Goal: Task Accomplishment & Management: Use online tool/utility

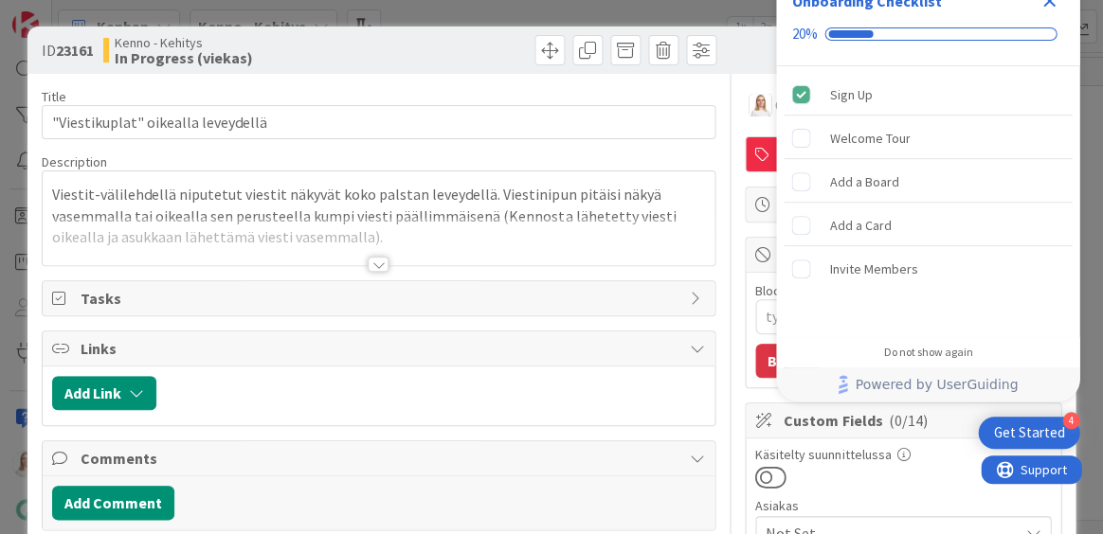
click at [1050, 4] on icon "Close Checklist" at bounding box center [1049, 1] width 12 height 12
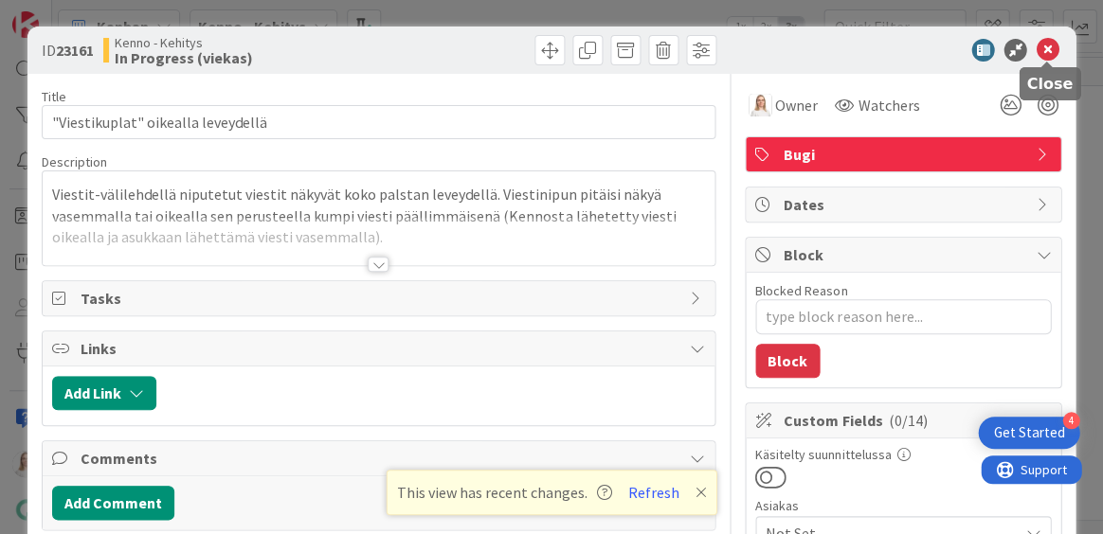
click at [1050, 49] on icon at bounding box center [1046, 50] width 23 height 23
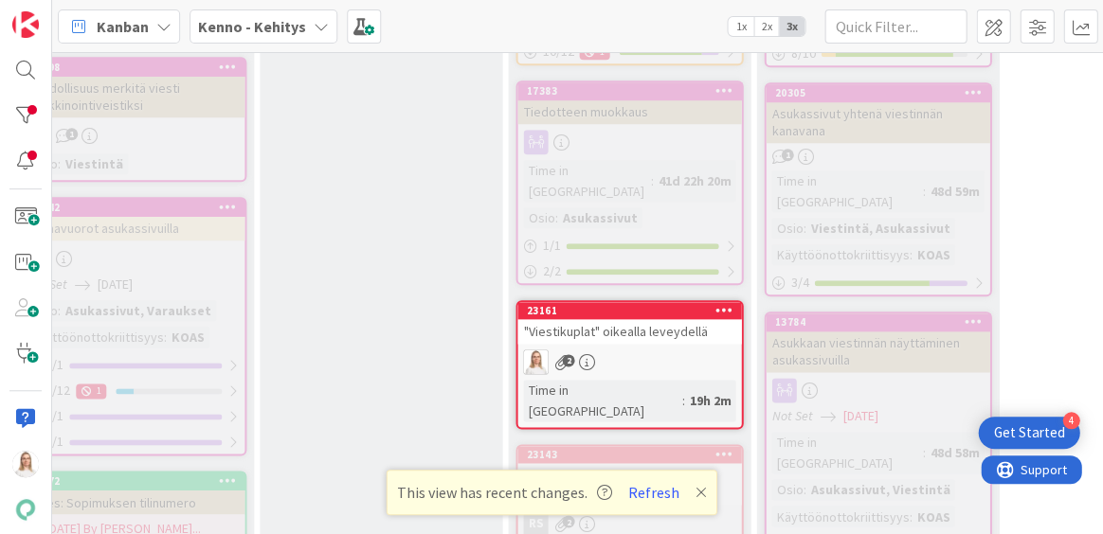
scroll to position [1625, 356]
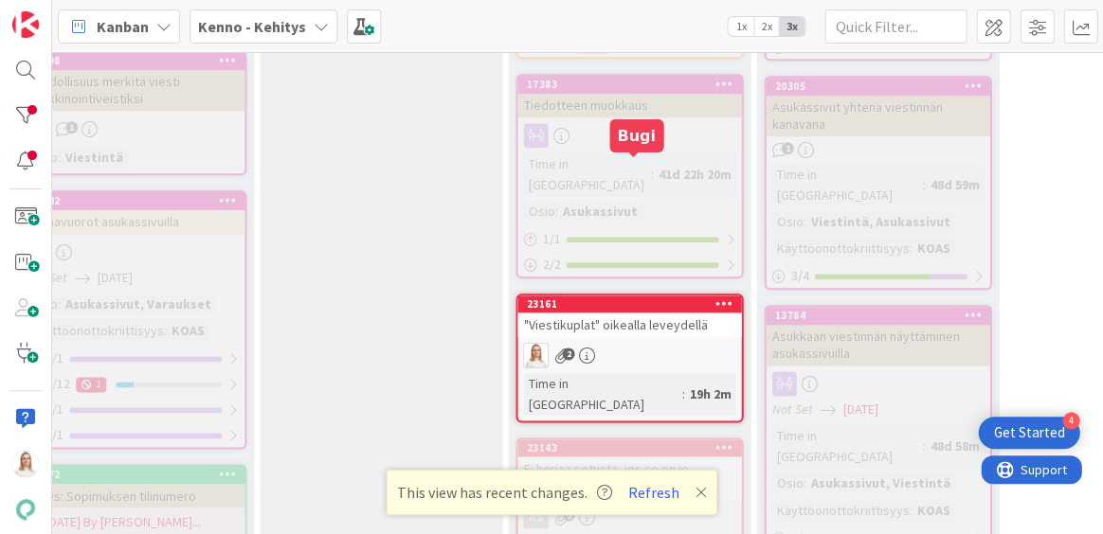
click at [618, 297] on div "23161" at bounding box center [633, 303] width 215 height 13
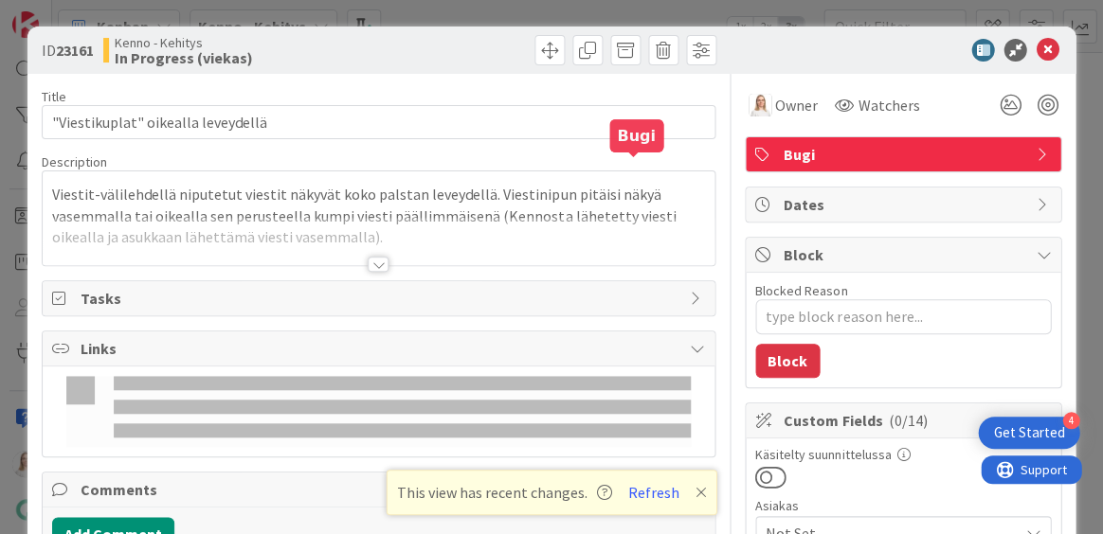
type textarea "x"
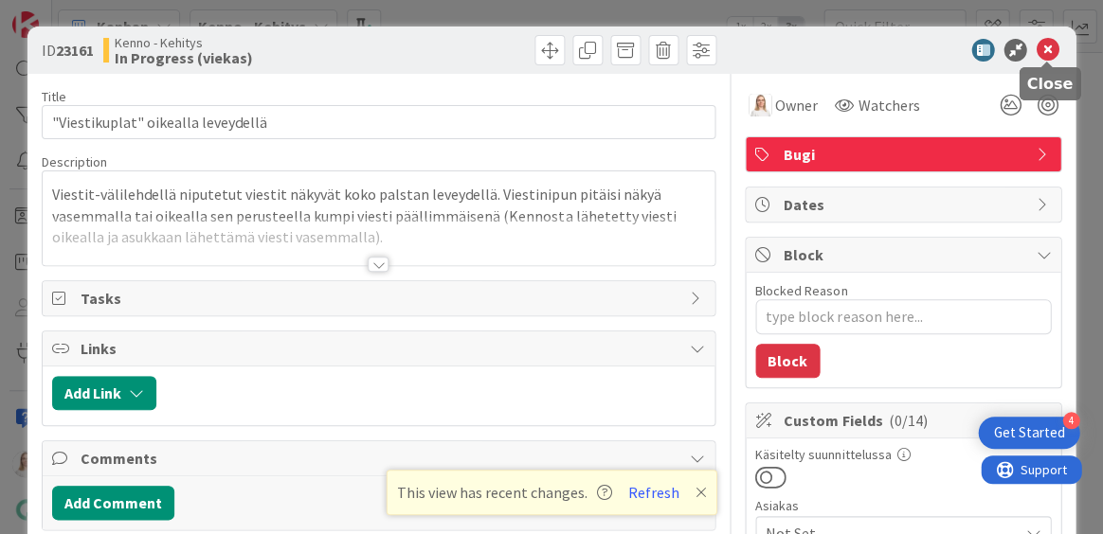
click at [1042, 49] on icon at bounding box center [1046, 50] width 23 height 23
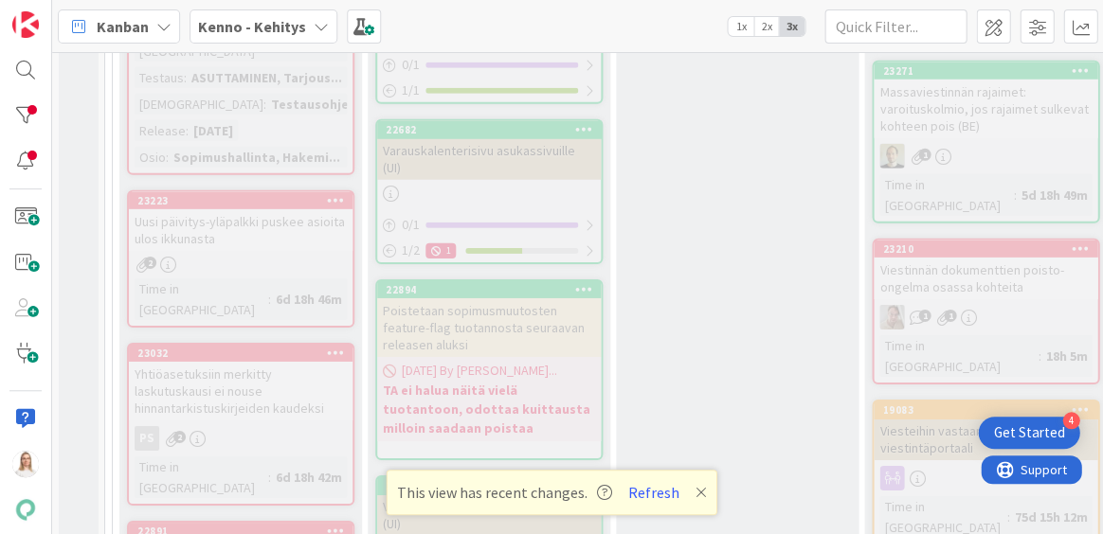
scroll to position [2417, 0]
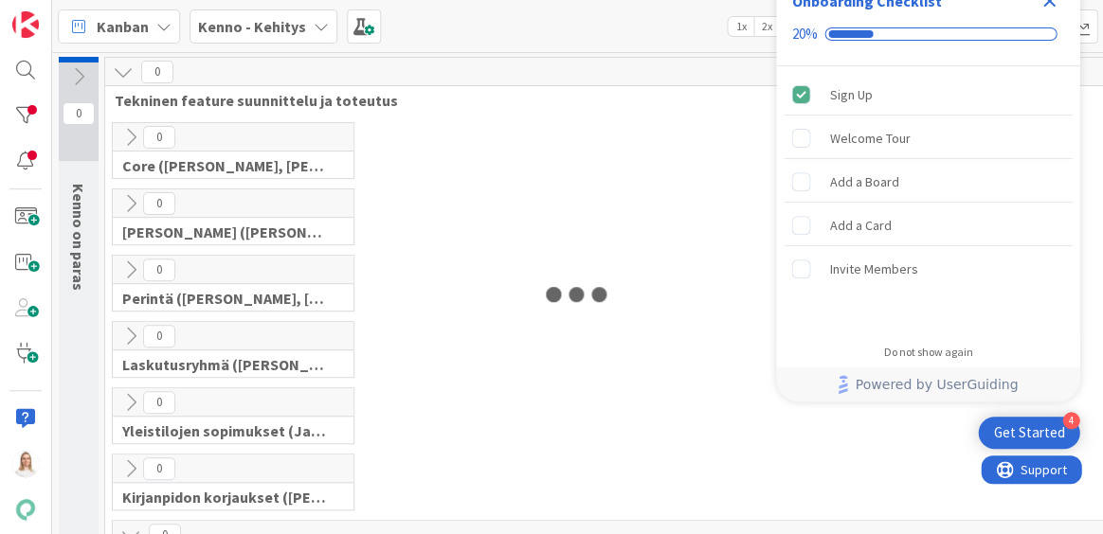
click at [1047, 6] on icon "Close Checklist" at bounding box center [1048, 1] width 23 height 23
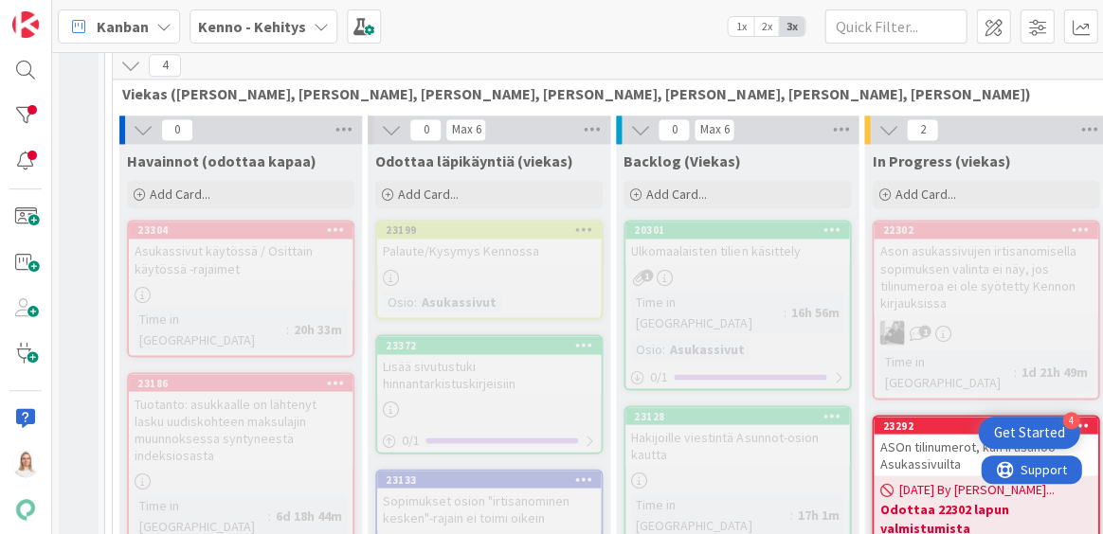
scroll to position [471, 0]
click at [209, 228] on div "23304" at bounding box center [244, 229] width 215 height 13
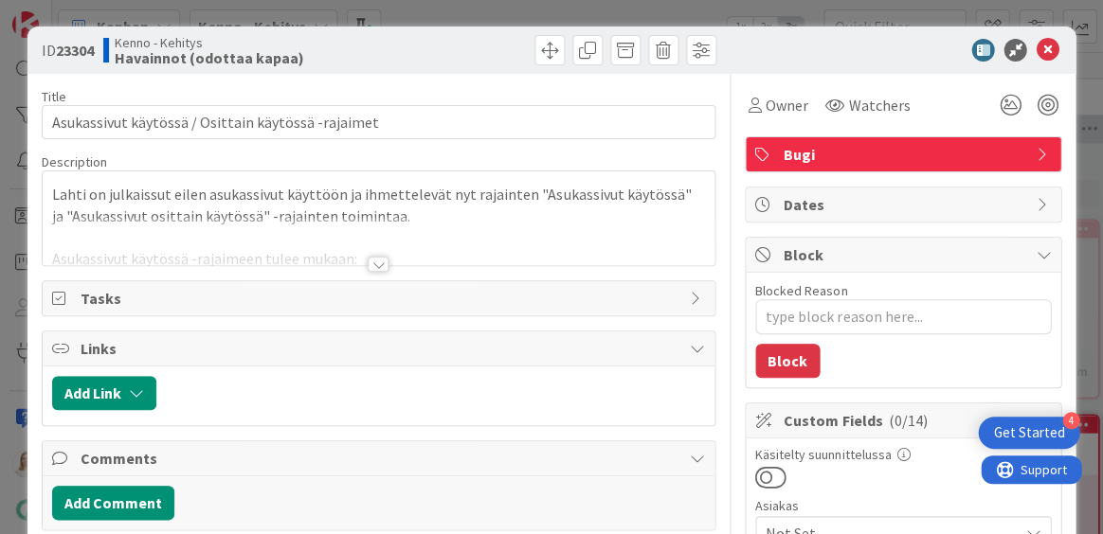
click at [383, 260] on div at bounding box center [378, 264] width 21 height 15
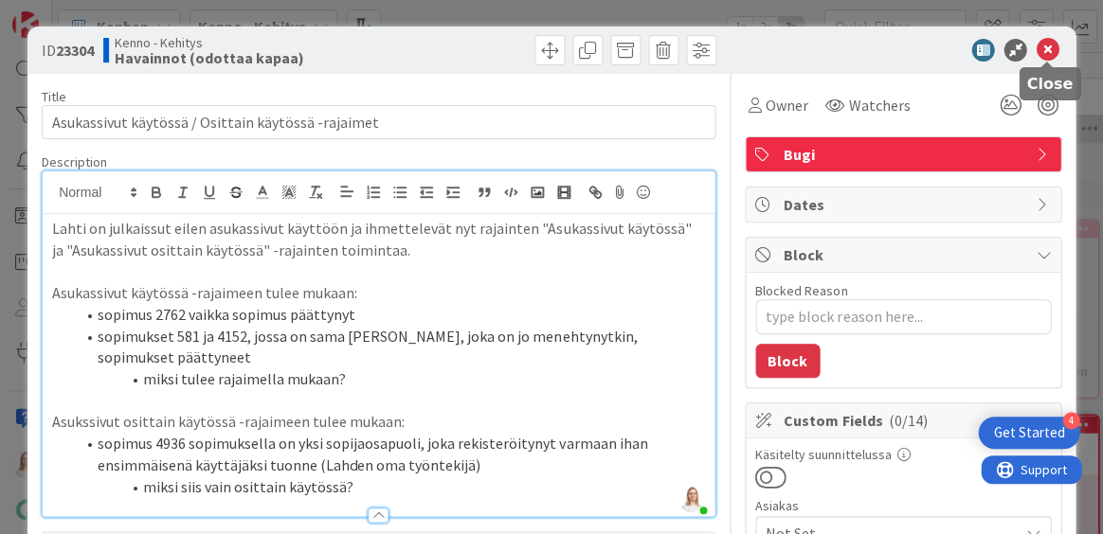
click at [1040, 45] on icon at bounding box center [1046, 50] width 23 height 23
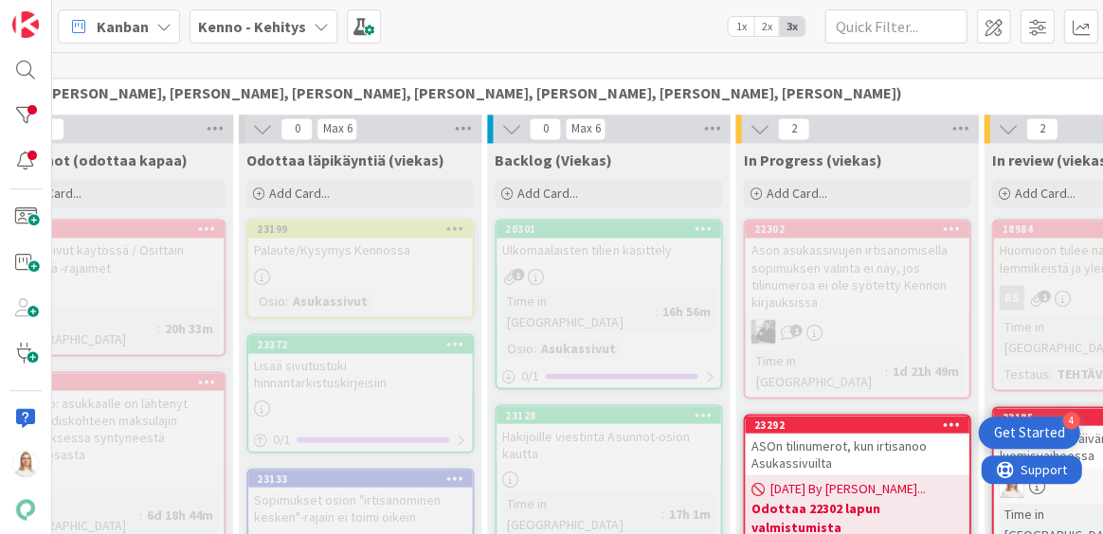
scroll to position [471, 129]
click at [625, 224] on div "20301" at bounding box center [612, 229] width 215 height 13
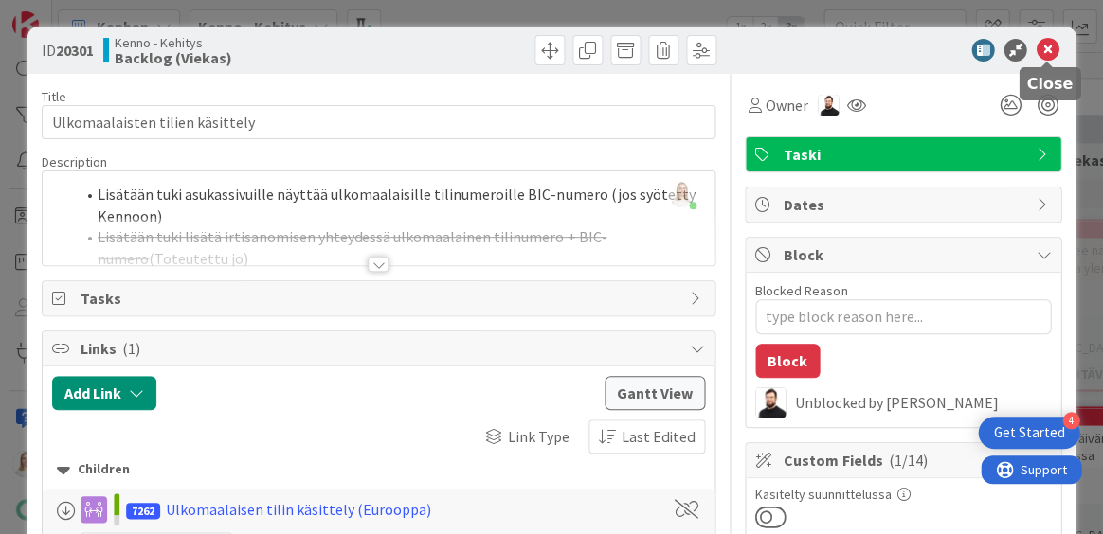
click at [1045, 48] on icon at bounding box center [1046, 50] width 23 height 23
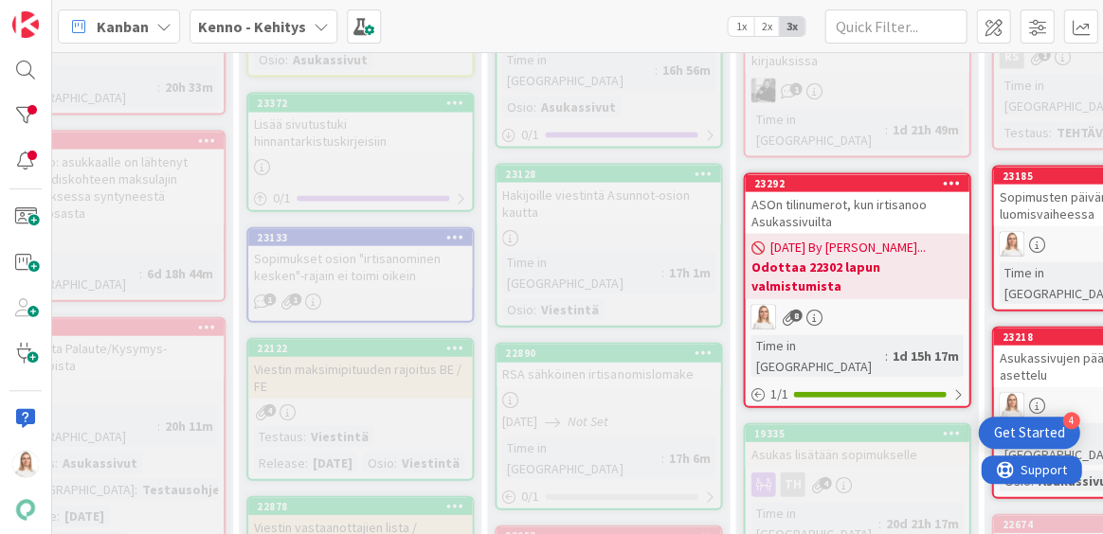
scroll to position [705, 129]
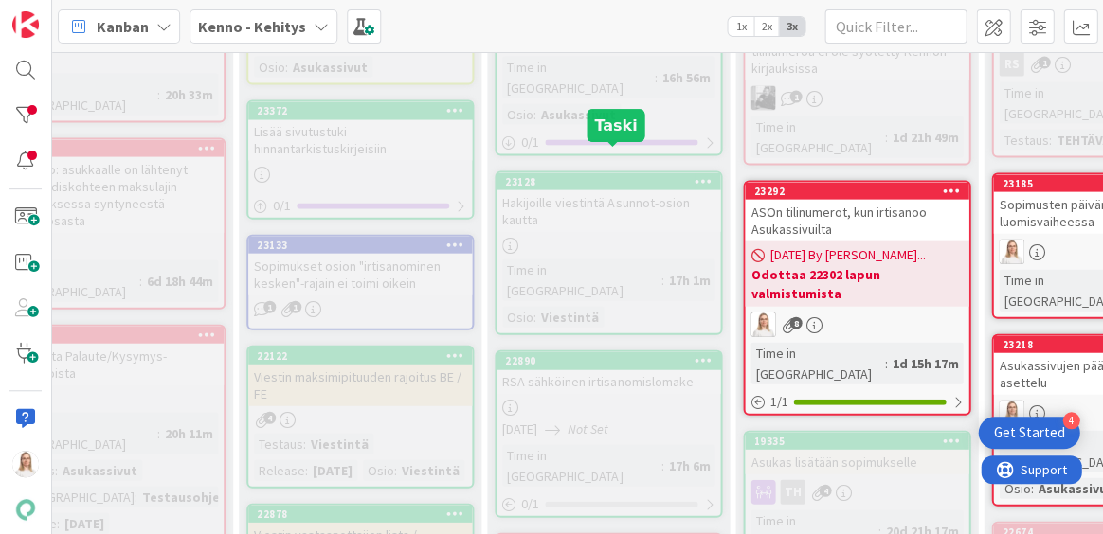
click at [606, 174] on div "23128" at bounding box center [612, 180] width 215 height 13
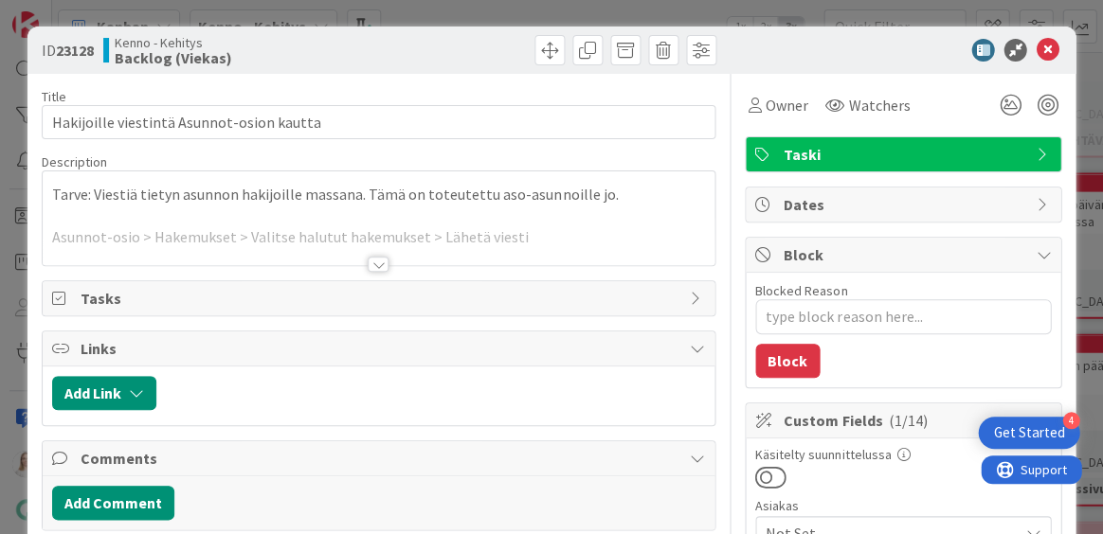
click at [373, 261] on div at bounding box center [378, 264] width 21 height 15
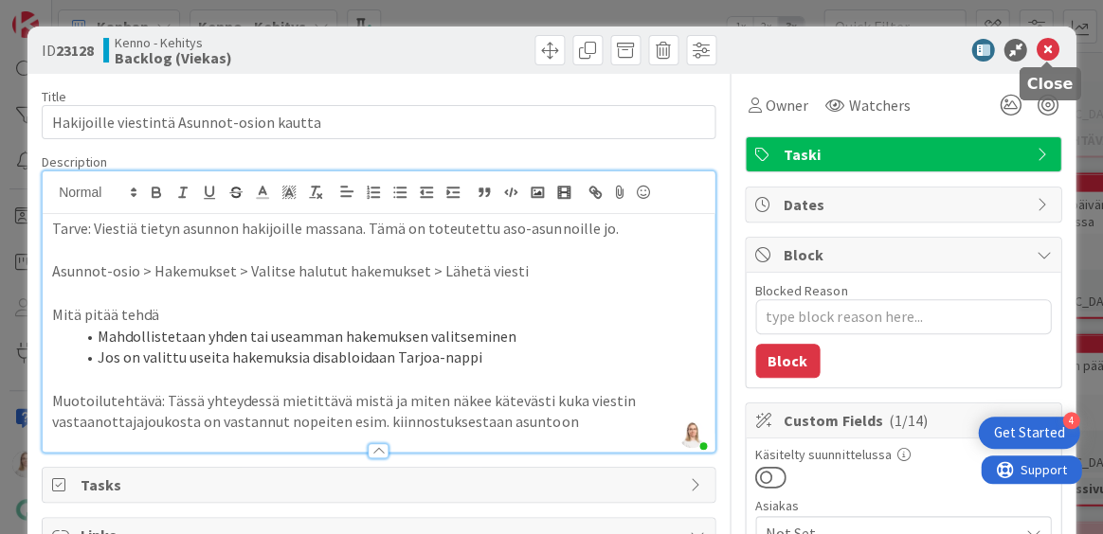
click at [1051, 51] on icon at bounding box center [1046, 50] width 23 height 23
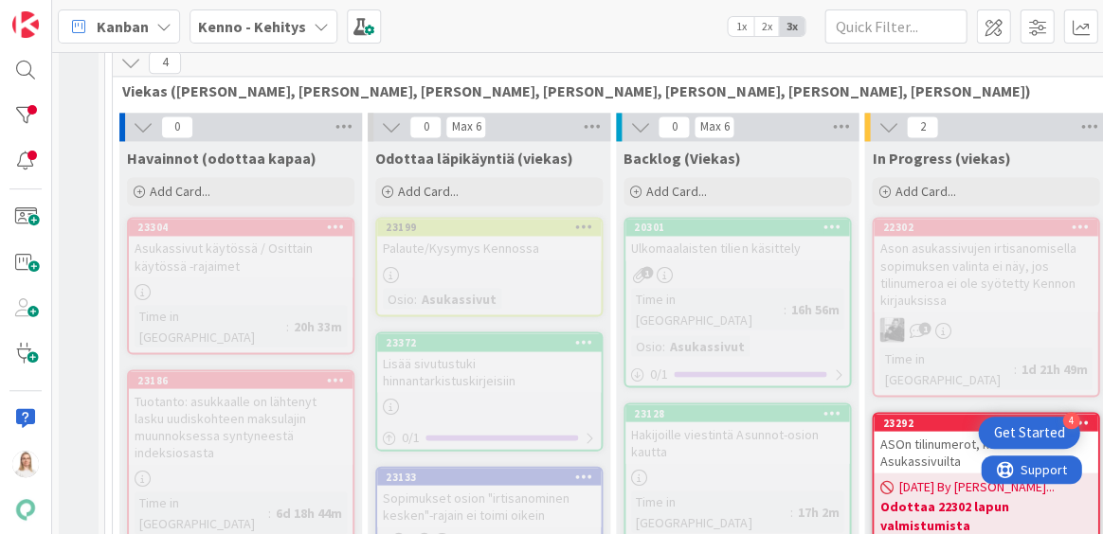
scroll to position [434, 0]
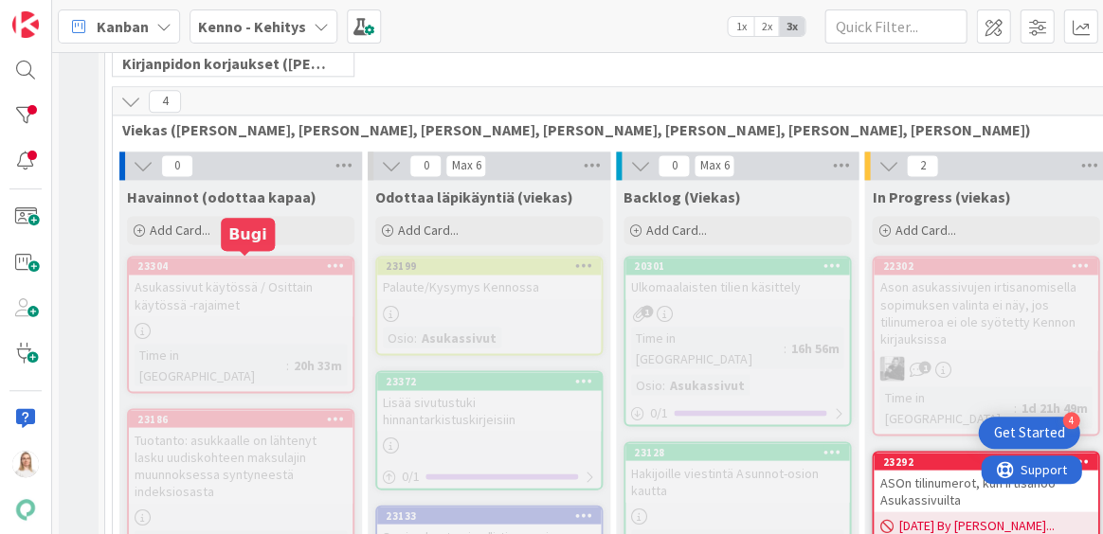
click at [202, 265] on div "23304" at bounding box center [244, 266] width 215 height 13
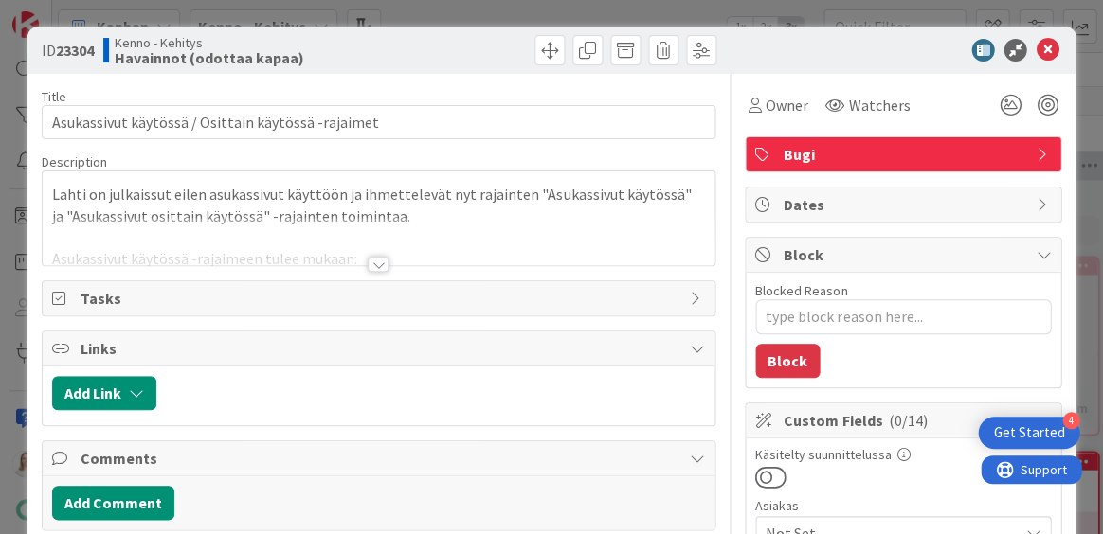
click at [381, 261] on div at bounding box center [378, 264] width 21 height 15
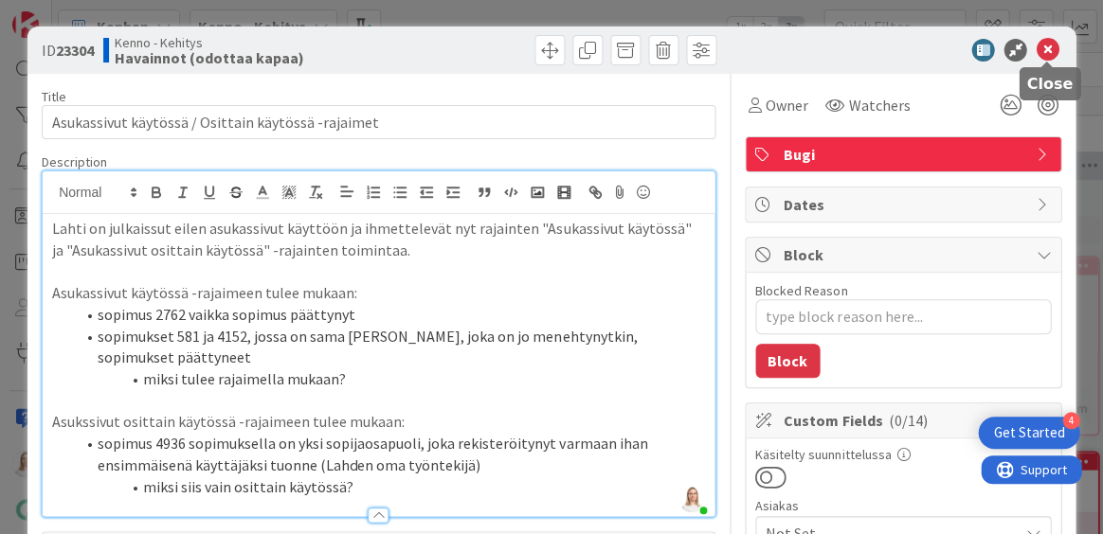
click at [1044, 47] on icon at bounding box center [1046, 50] width 23 height 23
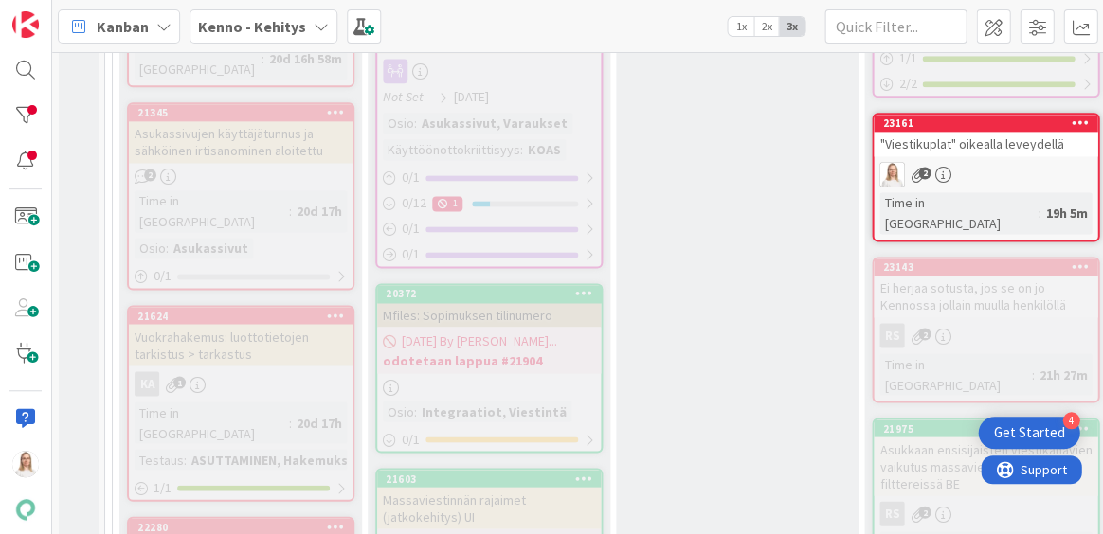
scroll to position [1862, 0]
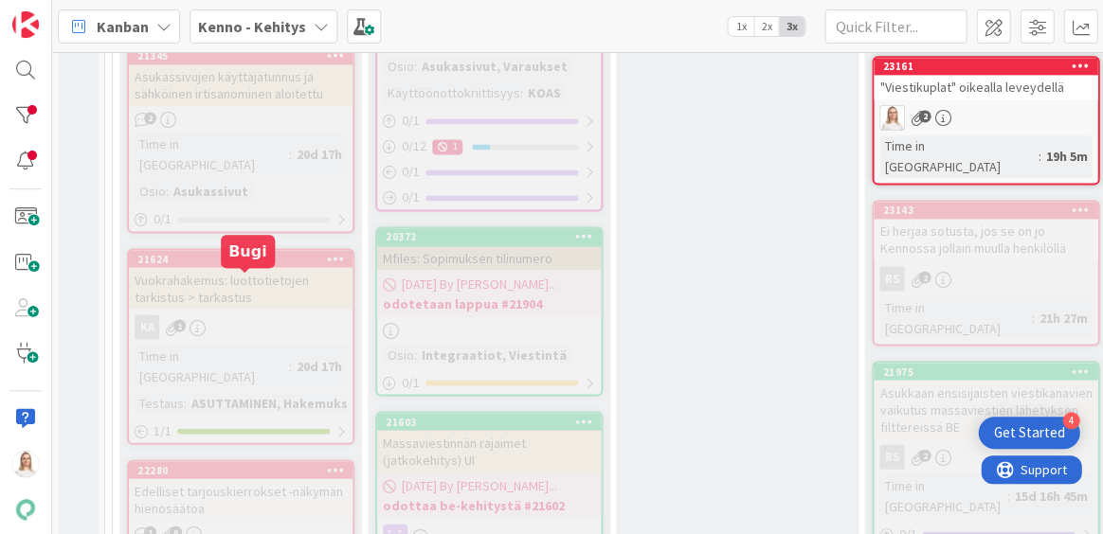
click at [211, 463] on div "22280" at bounding box center [244, 469] width 215 height 13
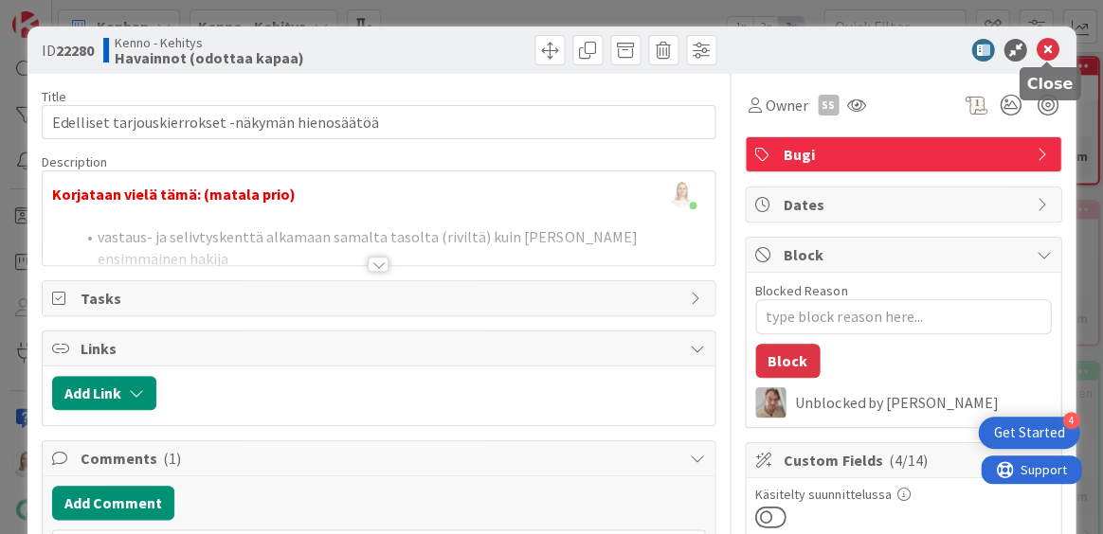
click at [1040, 53] on icon at bounding box center [1046, 50] width 23 height 23
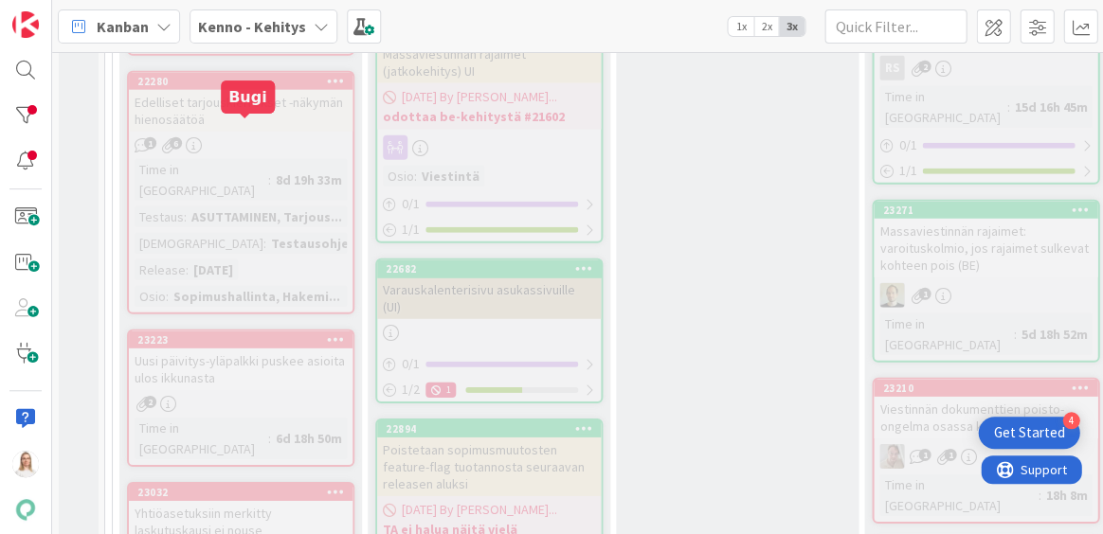
click at [235, 333] on div "23223" at bounding box center [244, 339] width 215 height 13
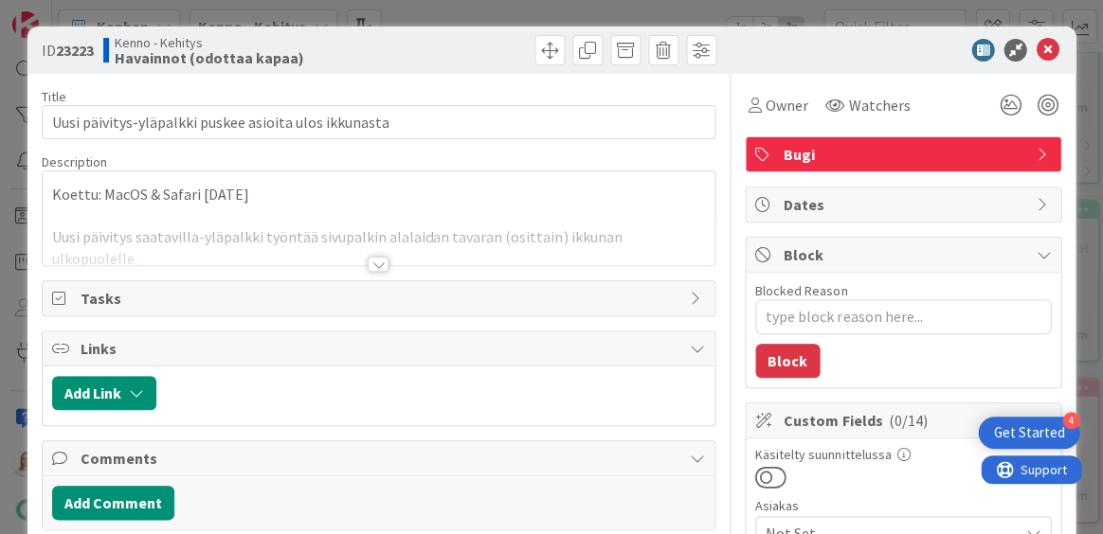
click at [373, 261] on div at bounding box center [378, 264] width 21 height 15
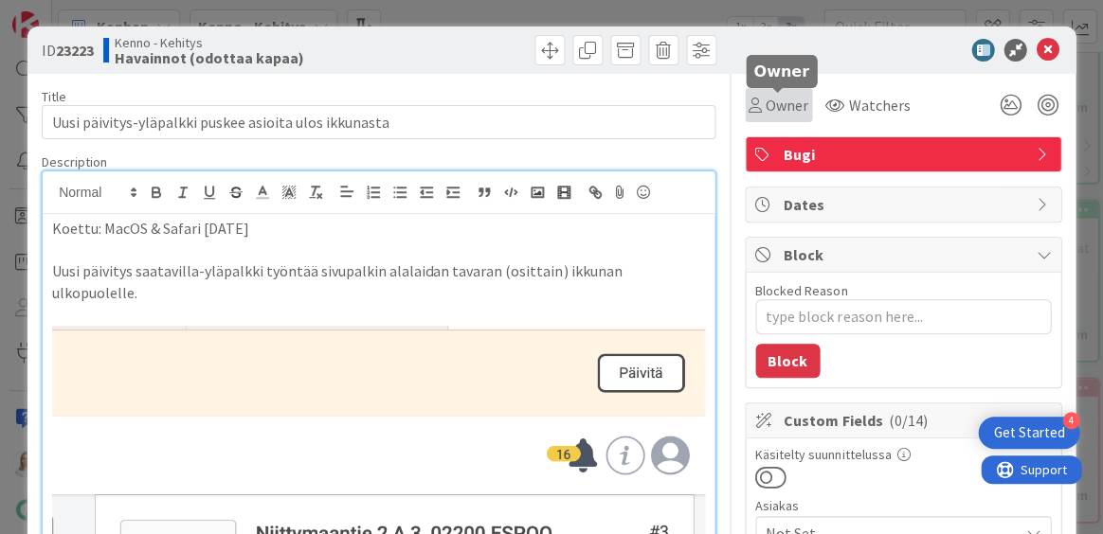
click at [792, 101] on span "Owner" at bounding box center [786, 105] width 43 height 23
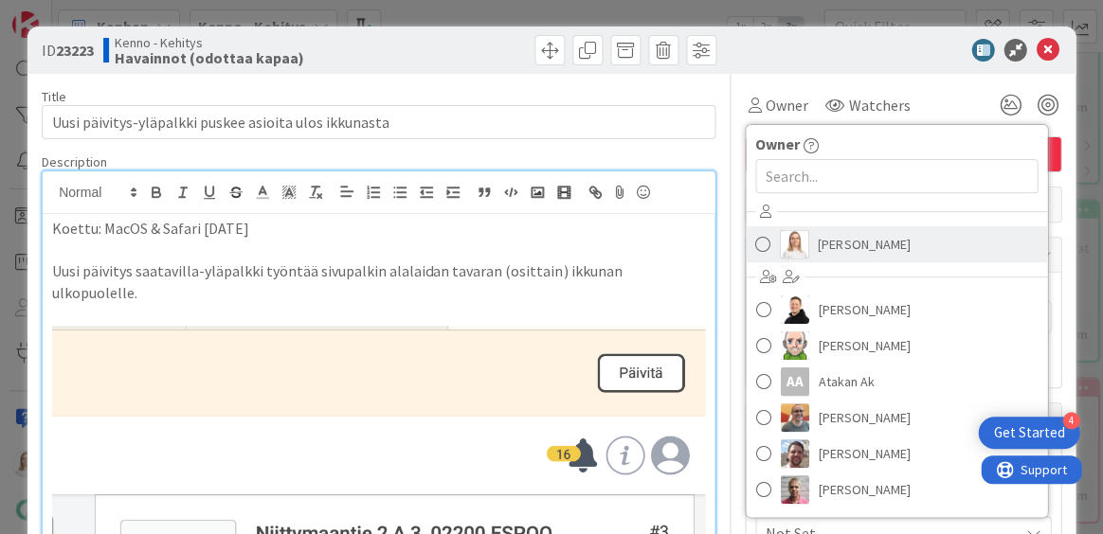
click at [803, 240] on img at bounding box center [794, 244] width 28 height 28
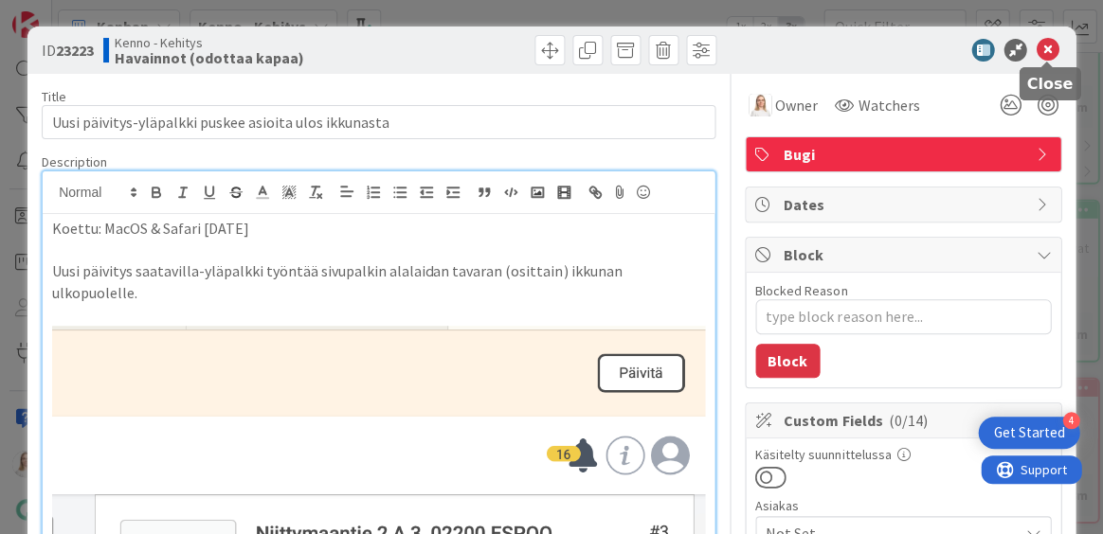
click at [1042, 47] on icon at bounding box center [1046, 50] width 23 height 23
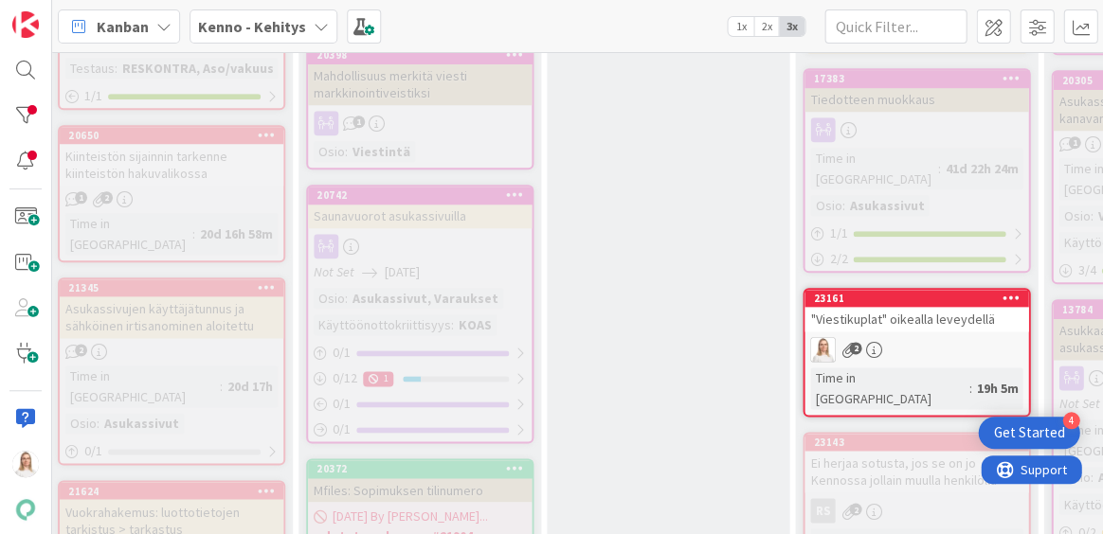
scroll to position [1630, 71]
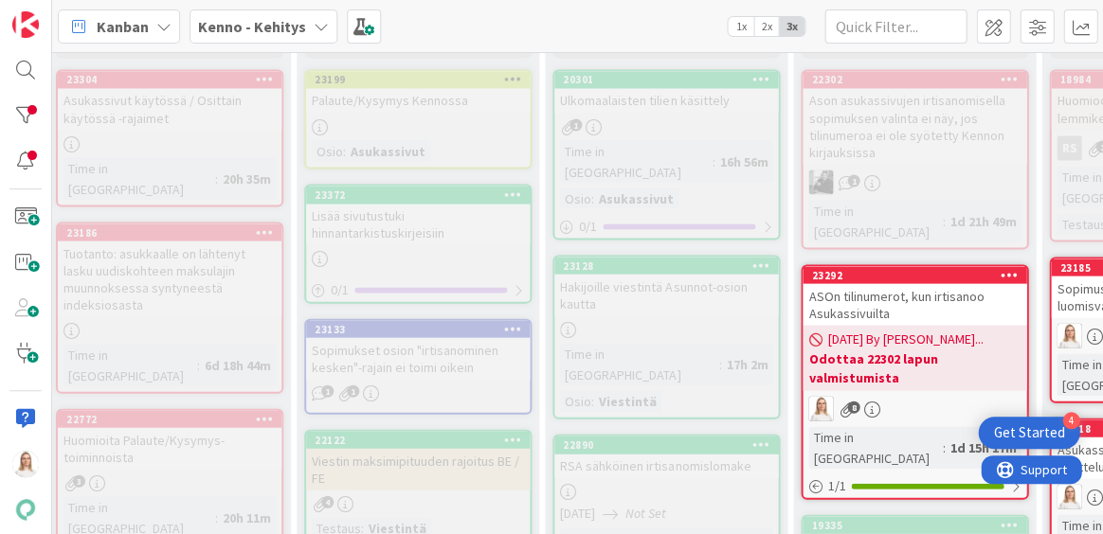
scroll to position [619, 71]
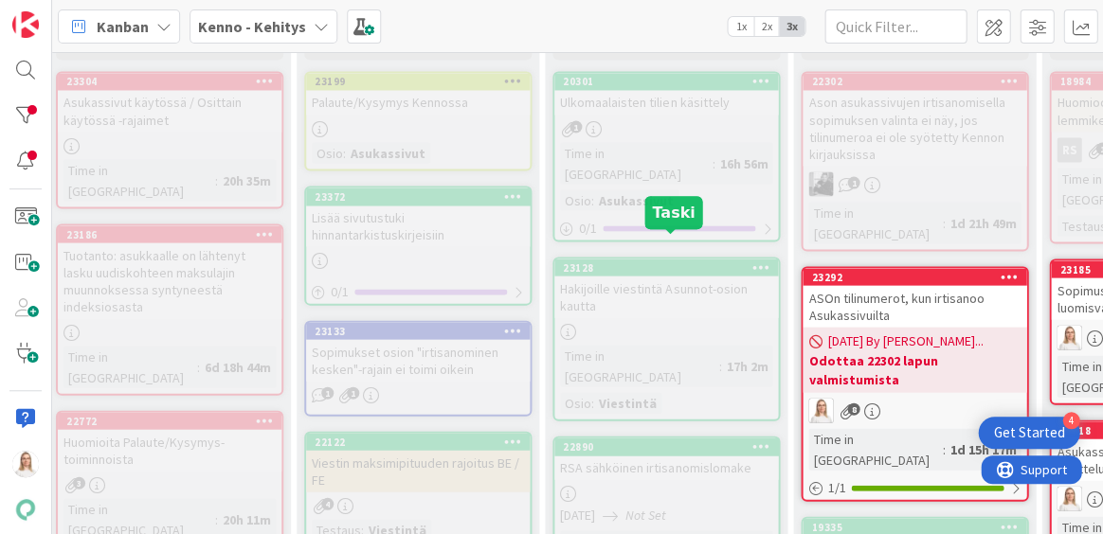
click at [672, 260] on div "23128" at bounding box center [670, 266] width 215 height 13
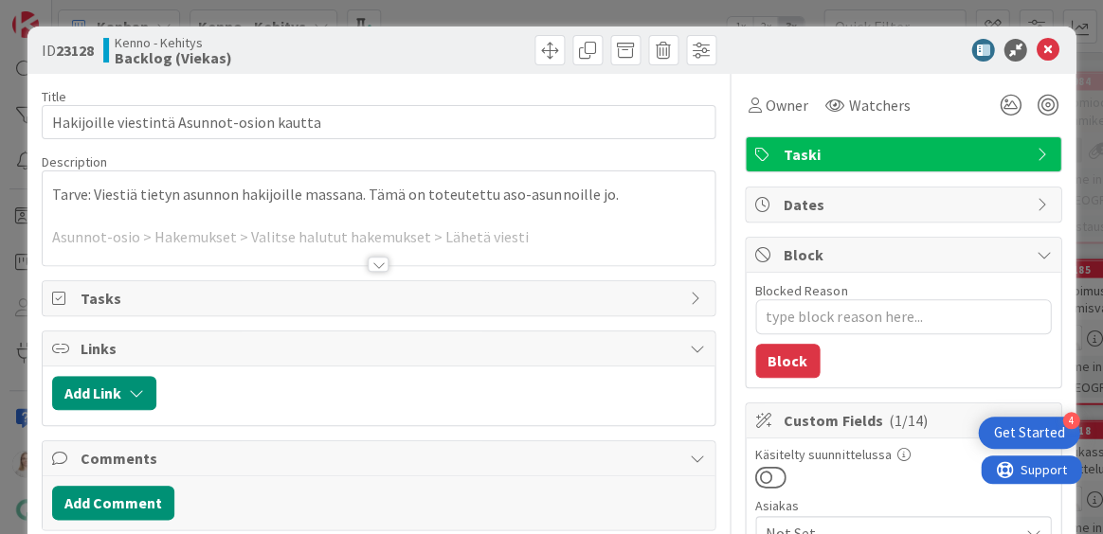
click at [377, 261] on div at bounding box center [378, 264] width 21 height 15
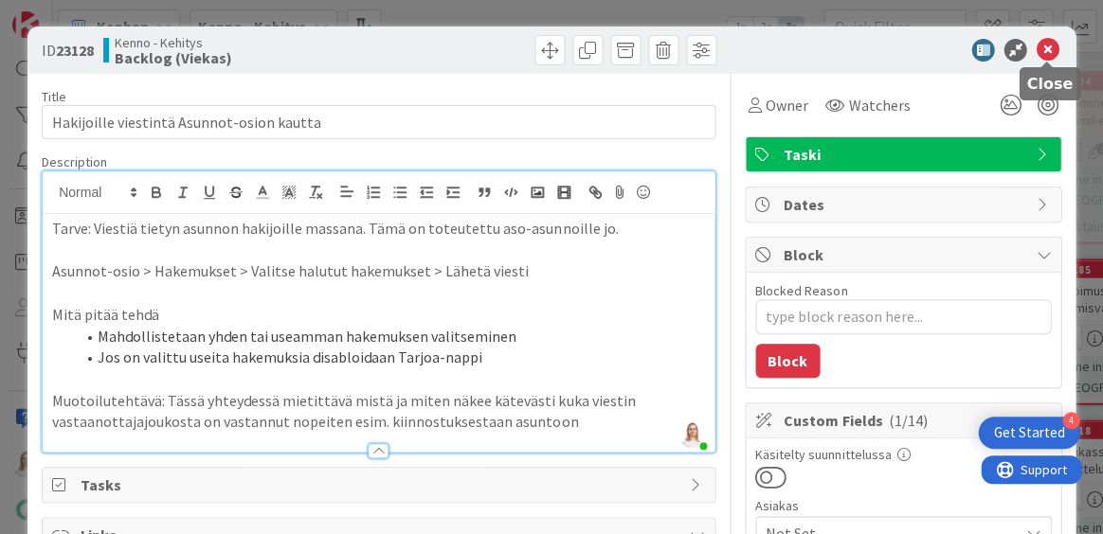
click at [1047, 50] on icon at bounding box center [1046, 50] width 23 height 23
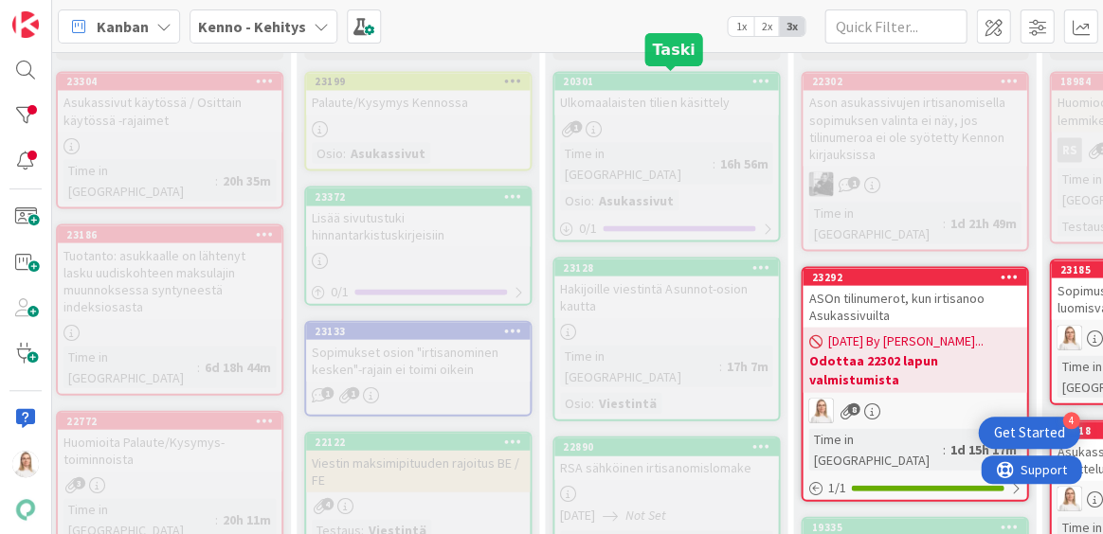
click at [643, 76] on div "20301" at bounding box center [670, 81] width 215 height 13
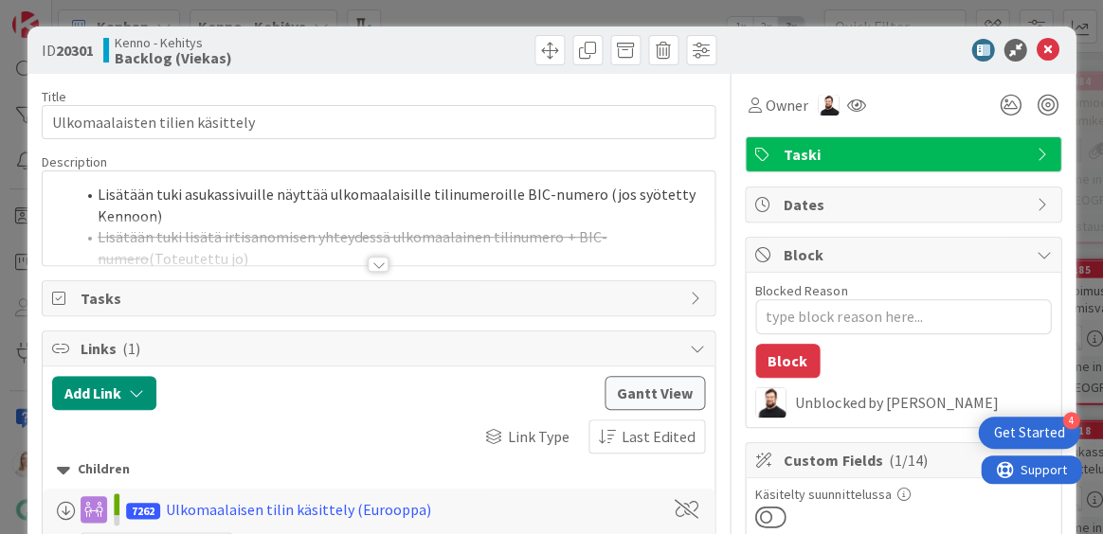
click at [370, 262] on div at bounding box center [378, 264] width 21 height 15
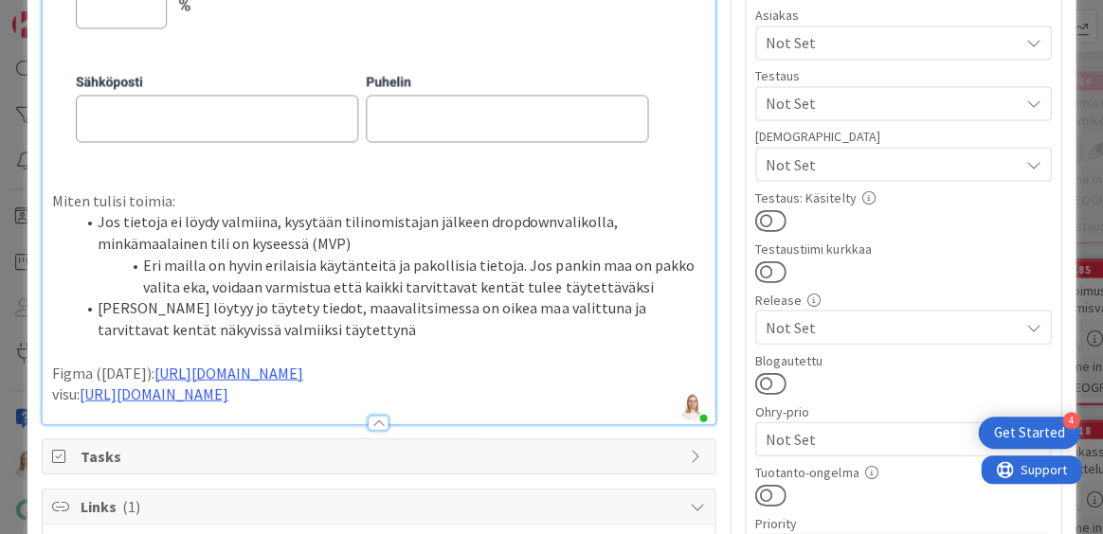
scroll to position [568, 0]
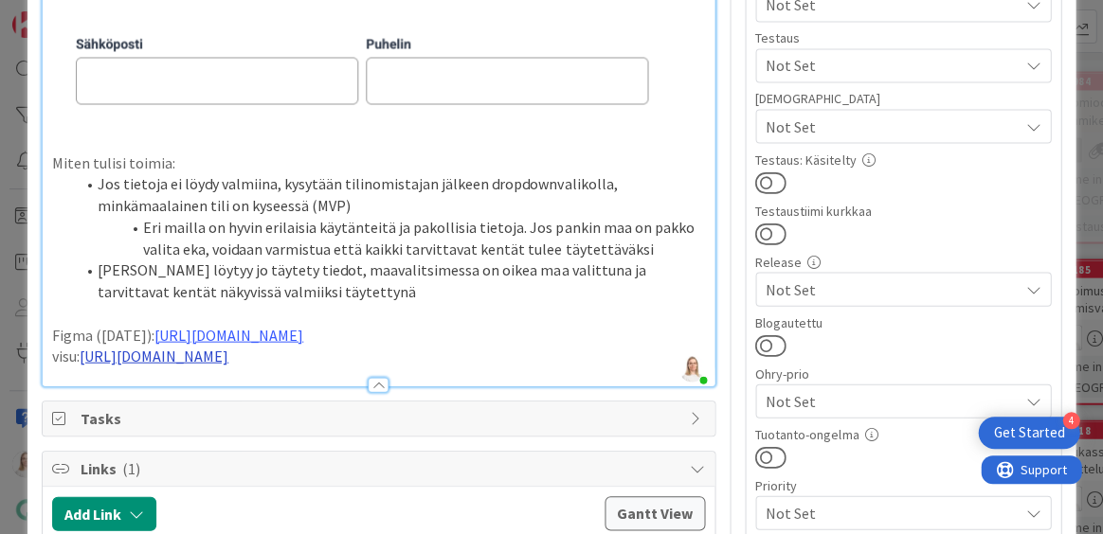
click at [228, 365] on link "https://www.figma.com/design/8nkeArknswRheh0fKWhyRc/Asukassivut?node-id=11218-5…" at bounding box center [154, 355] width 149 height 19
click at [311, 421] on link "https://www.figma.com/design/8nkeArknswRheh0fKWhyRc/Asukassivut?node-id=11218-5…" at bounding box center [301, 429] width 130 height 25
type textarea "x"
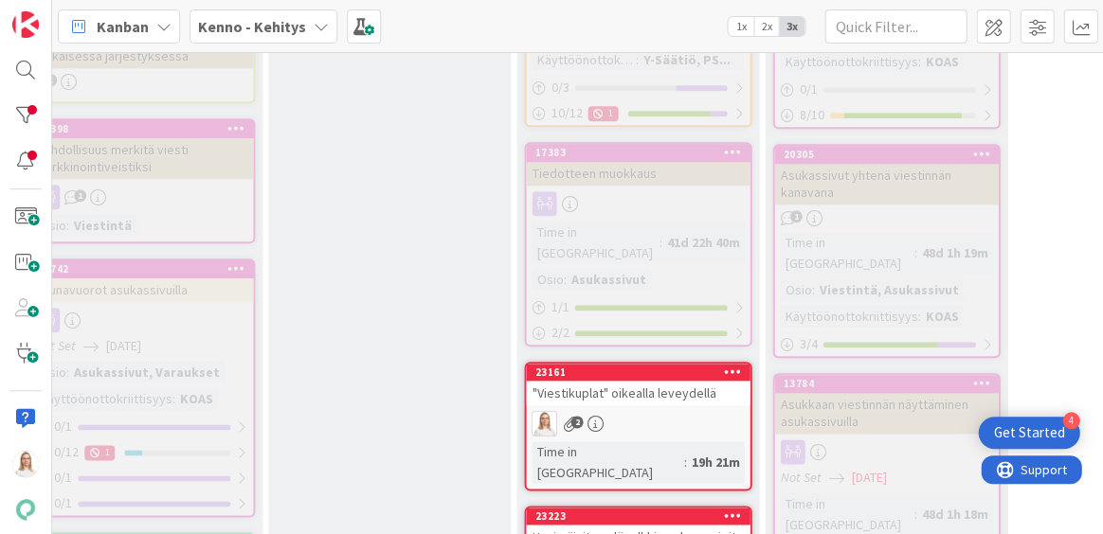
scroll to position [1571, 348]
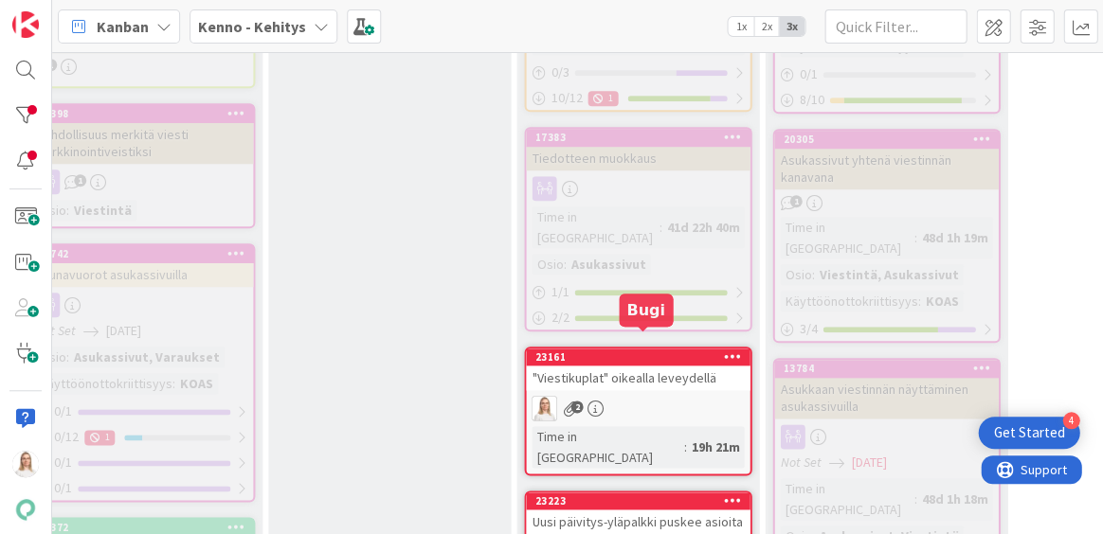
click at [657, 494] on div "23223" at bounding box center [641, 500] width 215 height 13
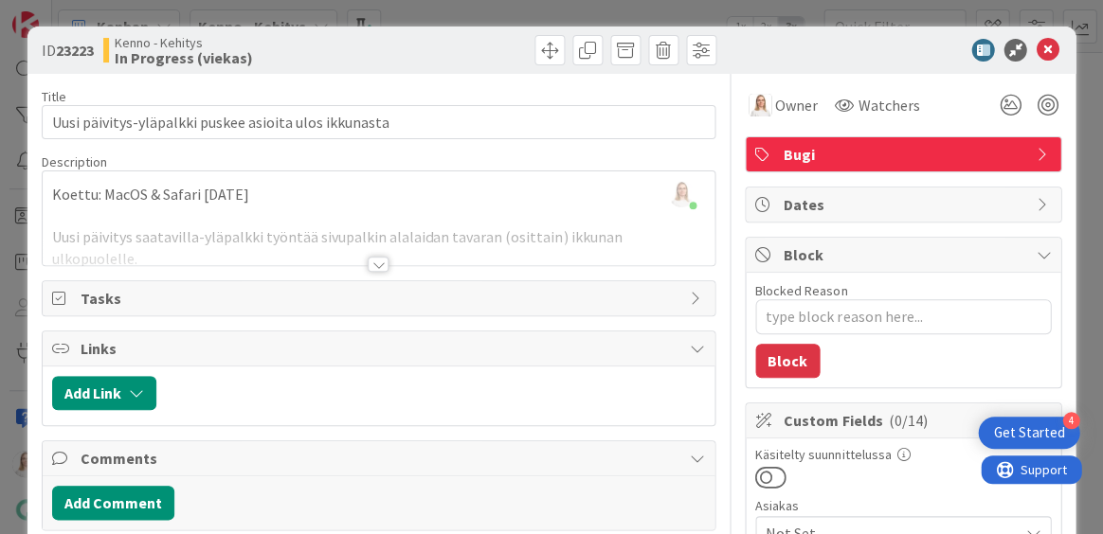
type textarea "x"
